Goal: Task Accomplishment & Management: Manage account settings

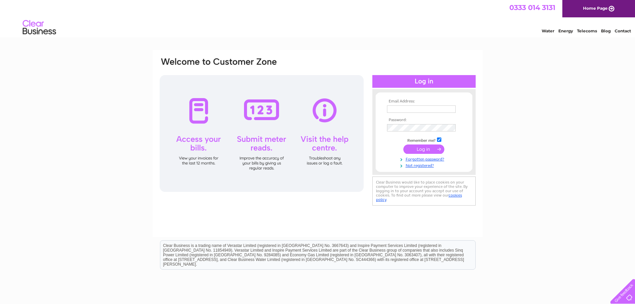
type input "jimallanbg@hotmail.co.uk"
click at [425, 146] on input "submit" at bounding box center [424, 148] width 41 height 9
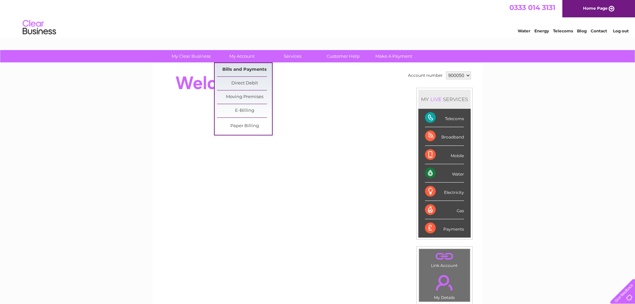
click at [236, 69] on link "Bills and Payments" at bounding box center [244, 69] width 55 height 13
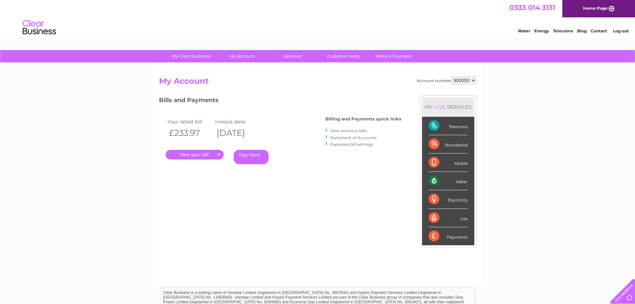
click at [190, 154] on link "." at bounding box center [195, 155] width 58 height 10
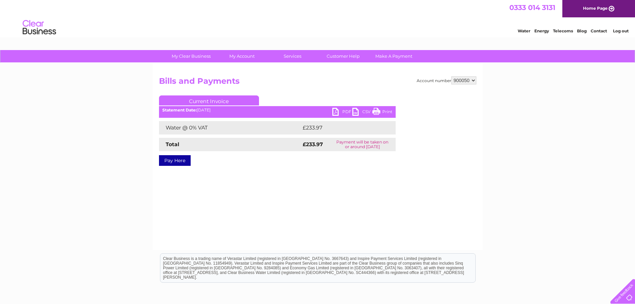
click at [345, 111] on link "PDF" at bounding box center [342, 113] width 20 height 10
